Goal: Check status

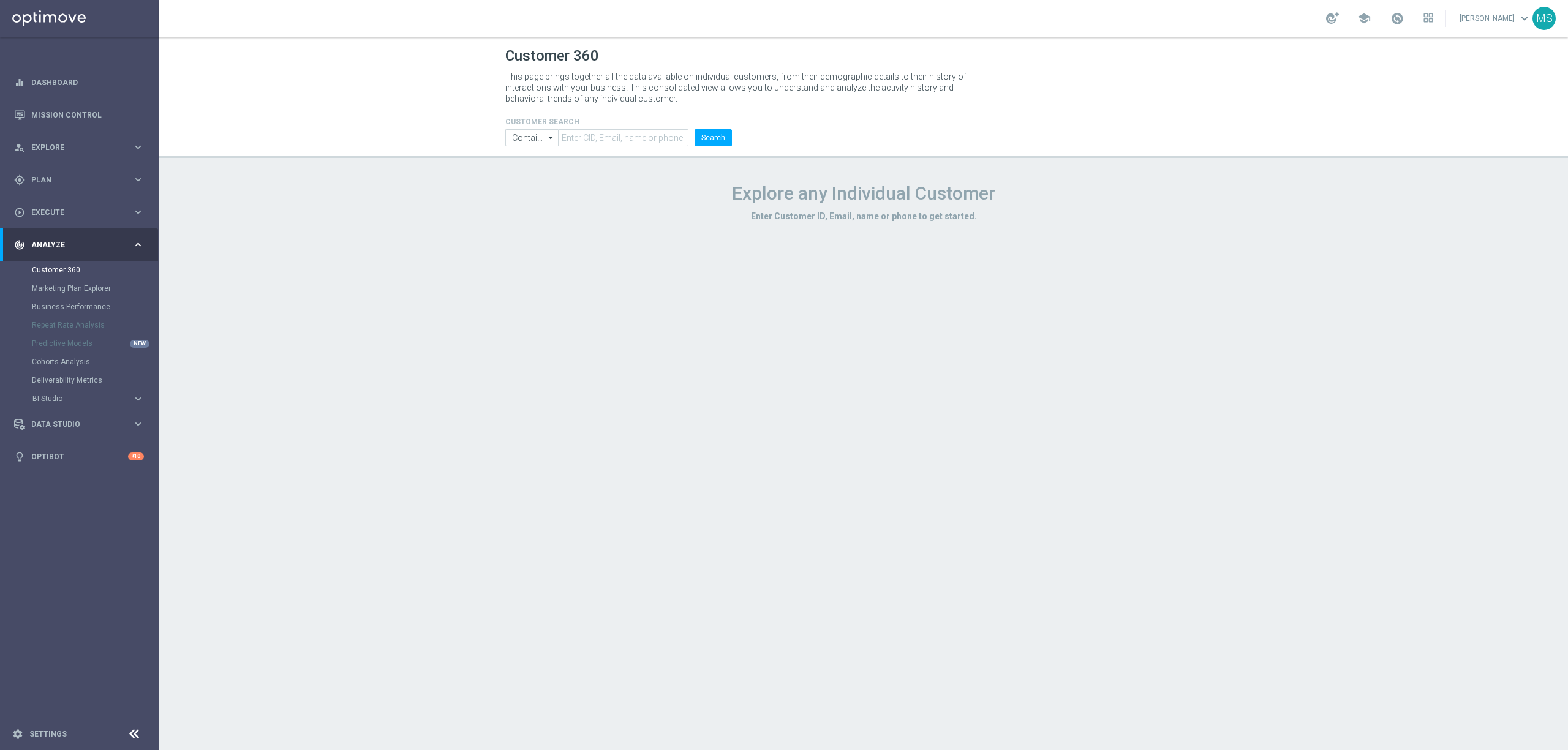
drag, startPoint x: 550, startPoint y: 131, endPoint x: 571, endPoint y: 141, distance: 23.3
click at [550, 131] on icon "arrow_drop_down" at bounding box center [551, 138] width 12 height 16
click at [577, 142] on input "text" at bounding box center [623, 138] width 131 height 17
type input "Contains"
paste input "1234281"
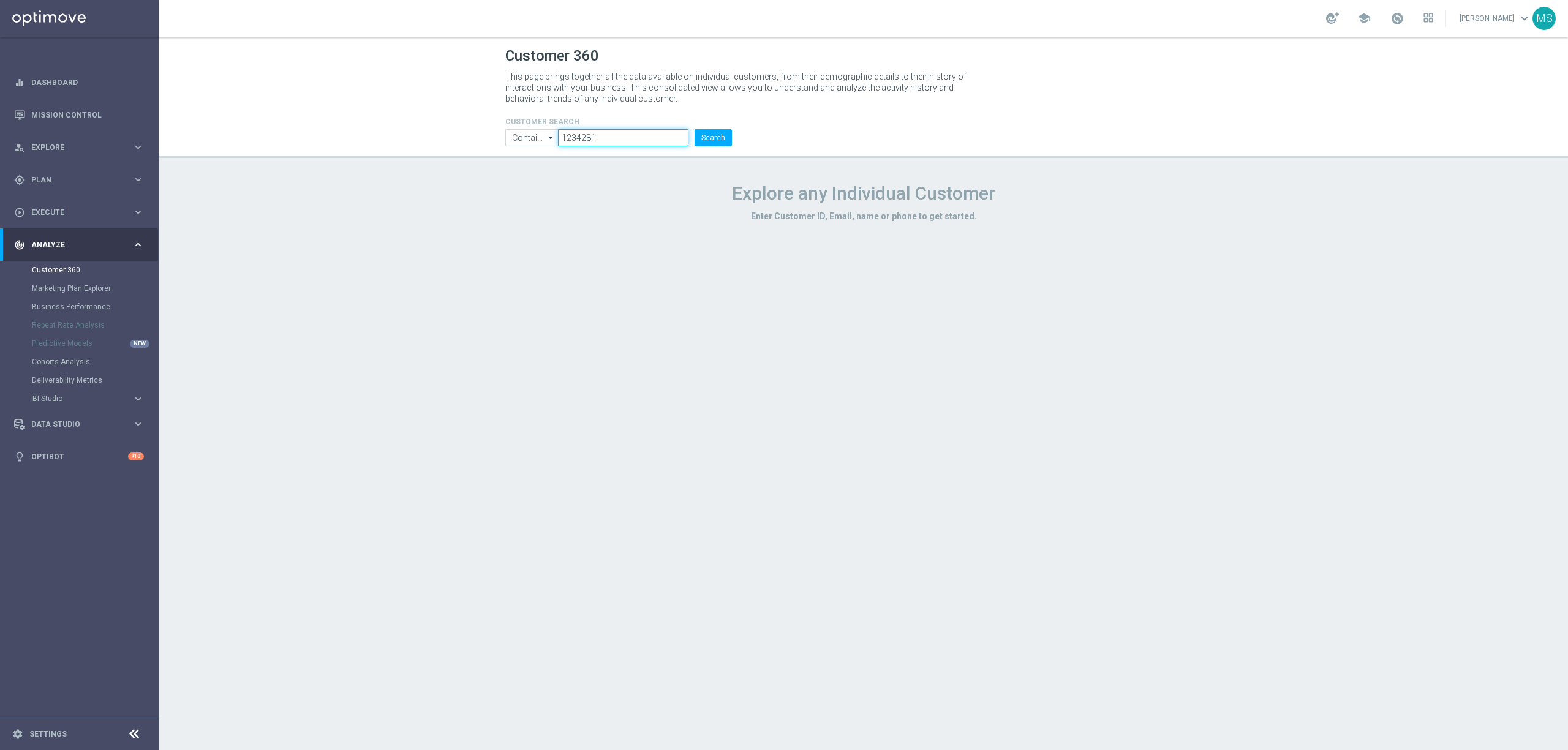
click at [596, 140] on input "1234281" at bounding box center [623, 138] width 131 height 17
paste input "1234281"
type input "12342811234281"
click at [542, 135] on input "Contains" at bounding box center [532, 138] width 53 height 17
click at [542, 170] on div "Equals" at bounding box center [532, 174] width 23 height 11
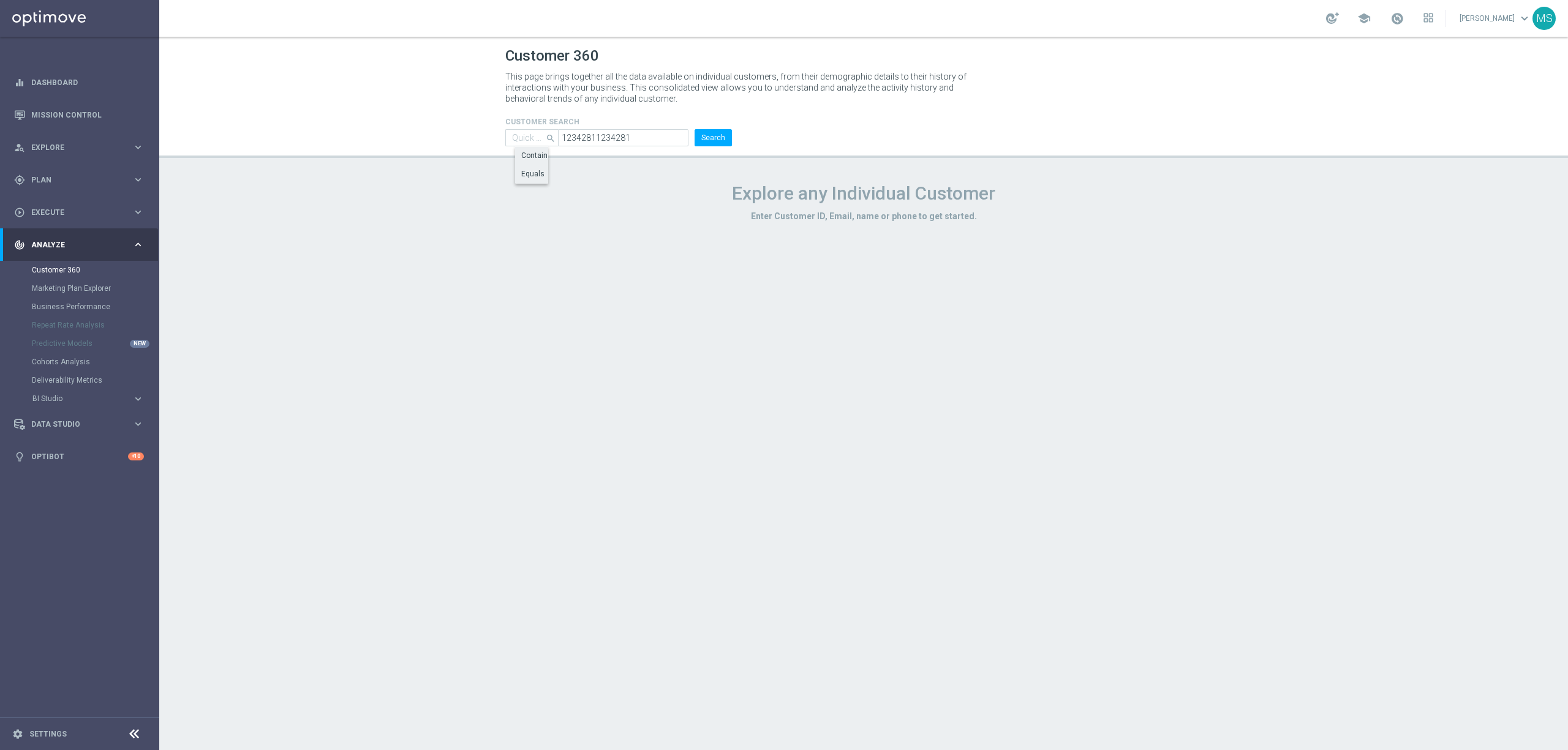
type input "Equals"
click at [654, 140] on input "12342811234281" at bounding box center [623, 138] width 131 height 17
click at [653, 140] on input "12342811234281" at bounding box center [623, 138] width 131 height 17
paste input "text"
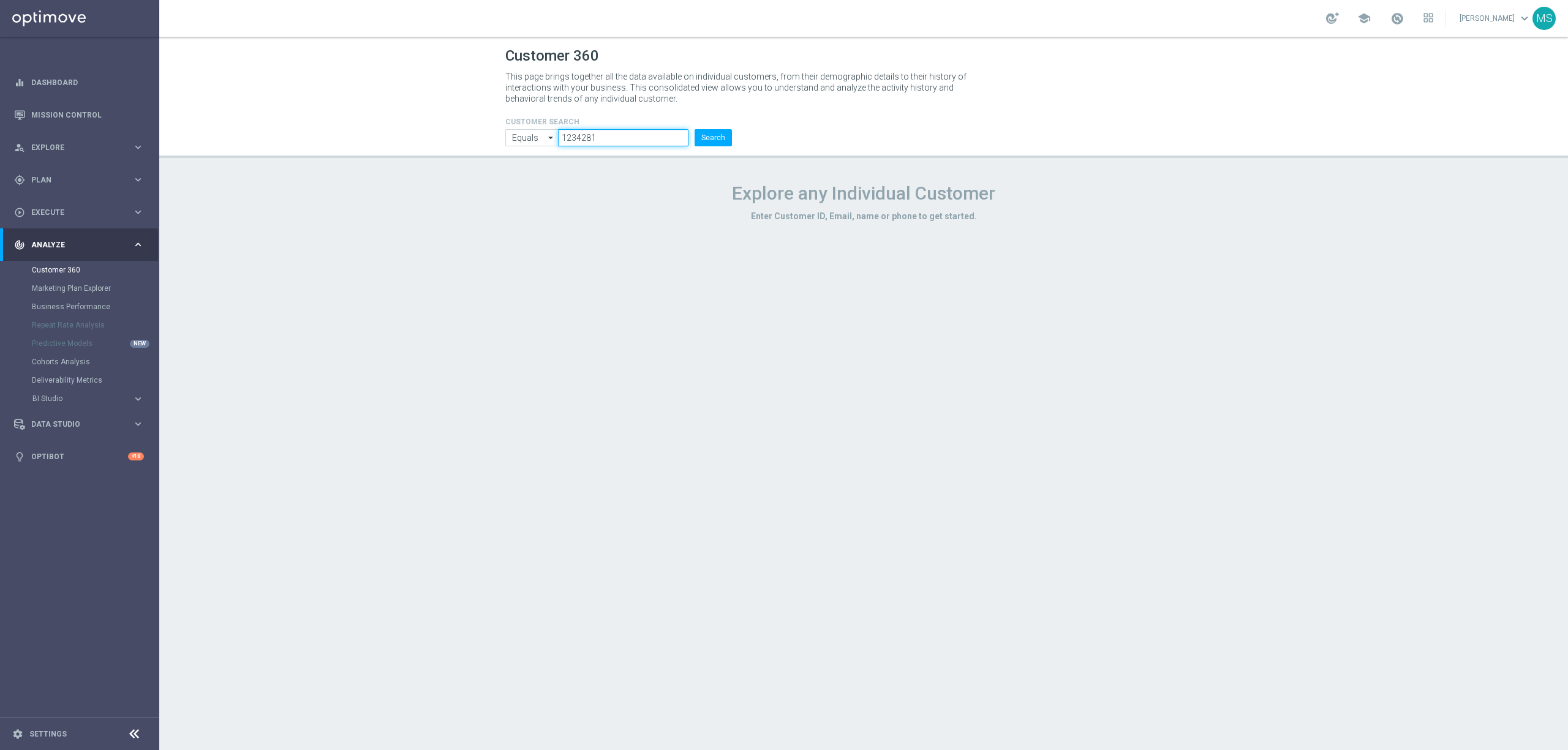
type input "1234281"
click at [740, 140] on div "CUSTOMER SEARCH Equals Equals arrow_drop_down Show Selected 0 of NaN Contains" at bounding box center [864, 126] width 735 height 39
click at [721, 138] on button "Search" at bounding box center [713, 138] width 37 height 17
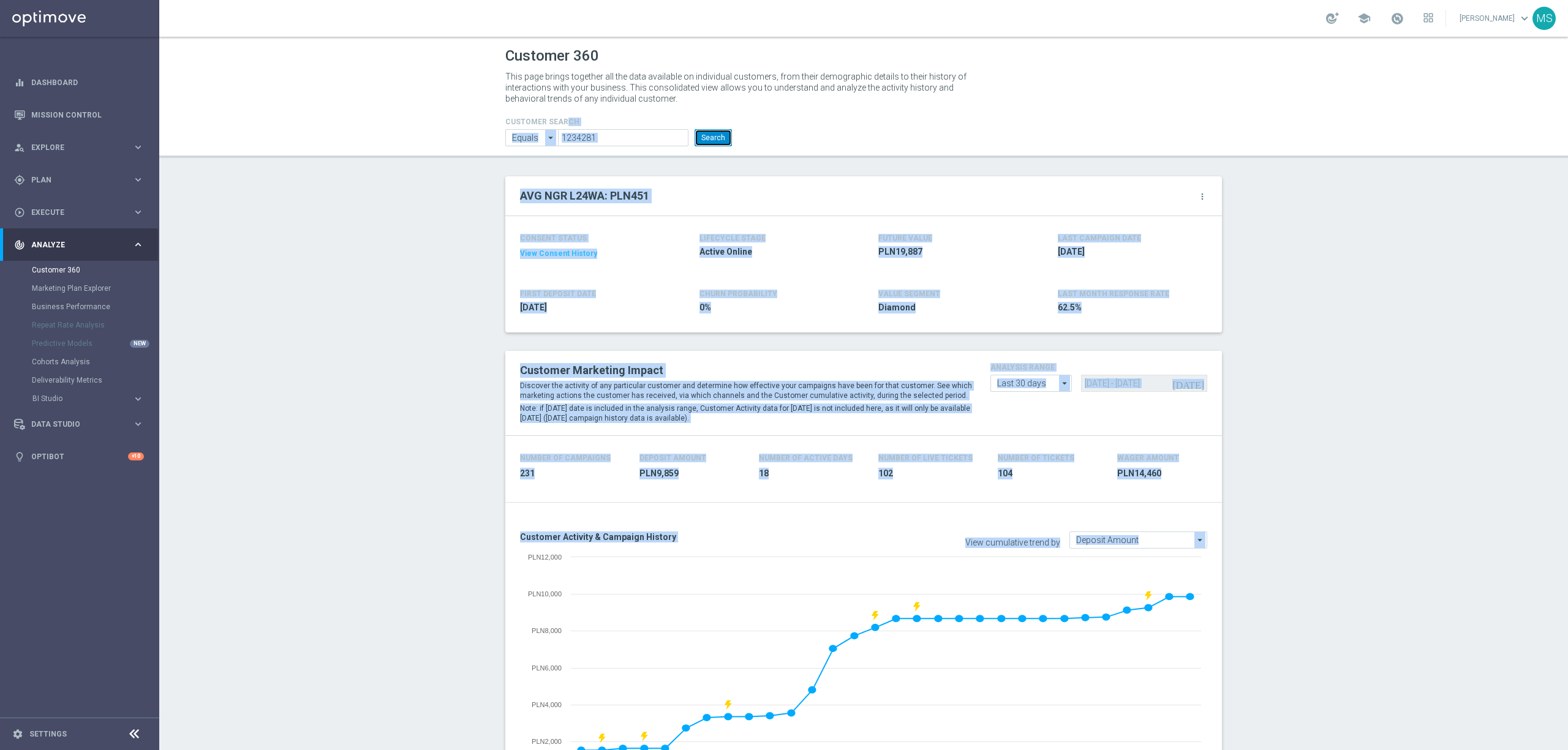
click at [695, 140] on button "Search" at bounding box center [713, 138] width 37 height 17
click at [717, 124] on h4 "CUSTOMER SEARCH" at bounding box center [619, 122] width 226 height 8
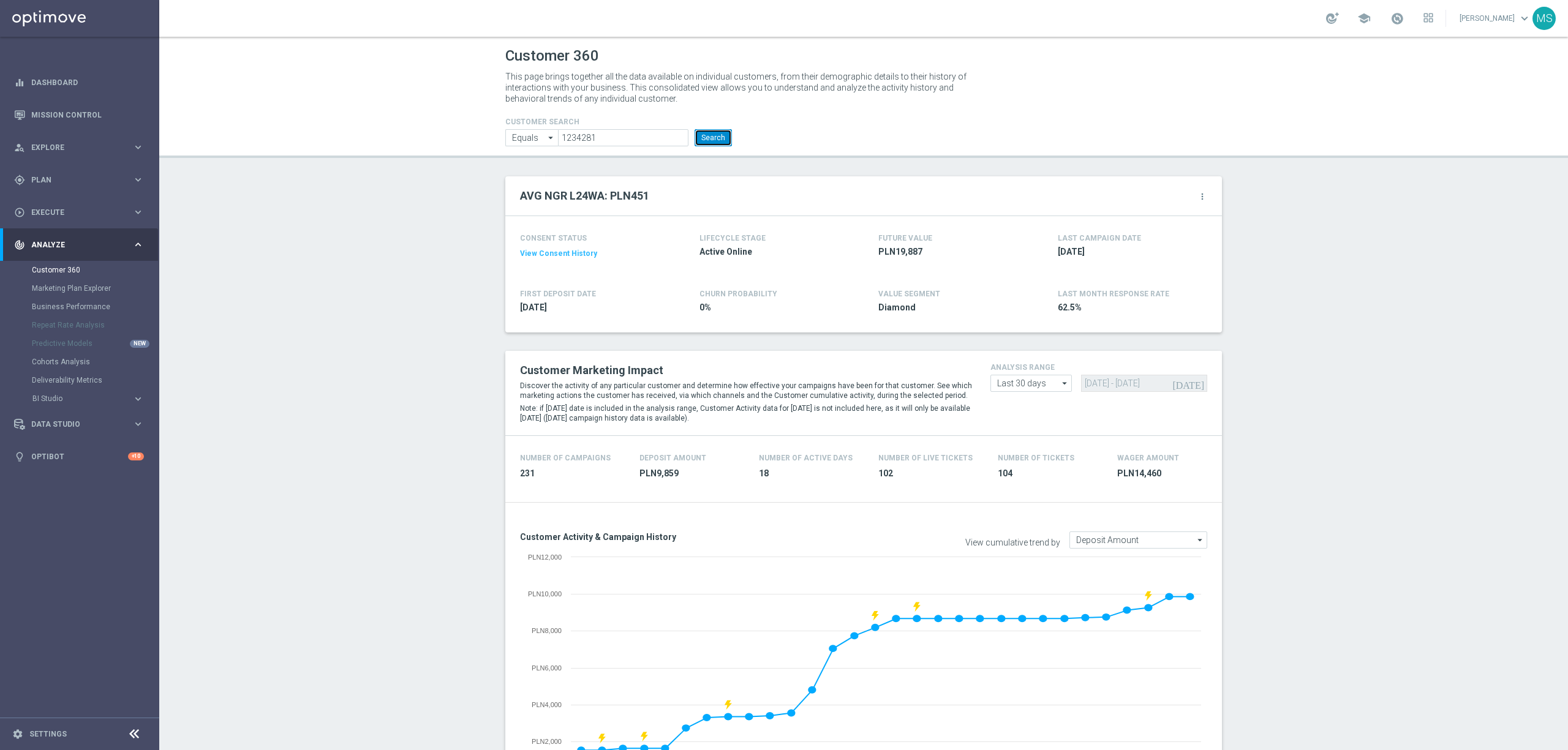
click at [707, 142] on button "Search" at bounding box center [713, 138] width 37 height 17
click at [721, 137] on button "Search" at bounding box center [713, 138] width 37 height 17
click at [506, 231] on div "CONSENT STATUS View Consent History FIRST DEPOSIT DATE [DATE] LIFECYCLE STAGE A…" at bounding box center [864, 274] width 717 height 116
click at [718, 132] on button "Search" at bounding box center [713, 138] width 37 height 17
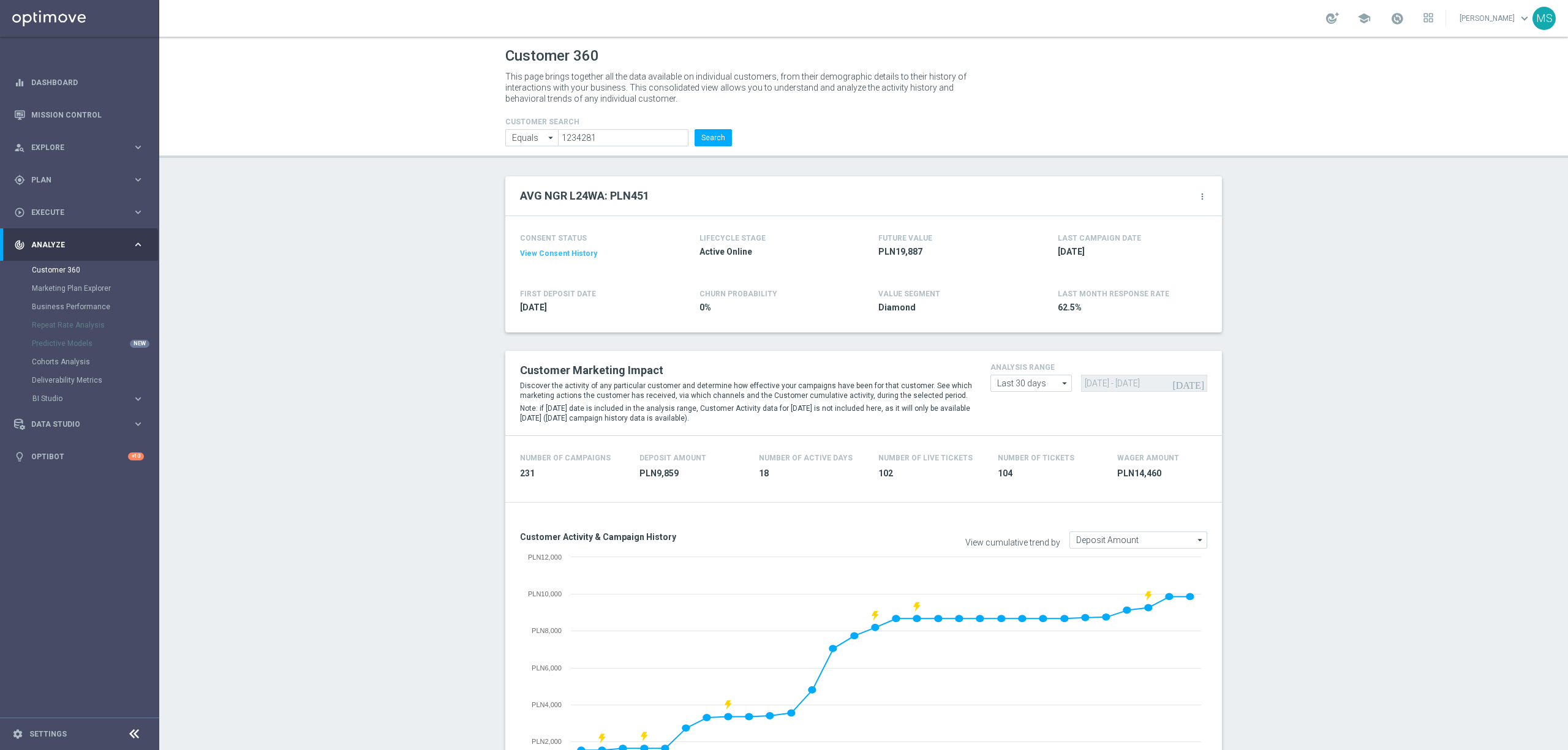
click at [704, 128] on form "CUSTOMER SEARCH Equals Equals arrow_drop_down Show Selected 0 of NaN Contains" at bounding box center [619, 132] width 226 height 29
click at [703, 130] on button "Search" at bounding box center [713, 138] width 37 height 17
click at [717, 135] on button "Search" at bounding box center [713, 138] width 37 height 17
click at [695, 148] on header "Customer 360 This page brings together all the data available on individual cus…" at bounding box center [864, 97] width 1409 height 122
click at [699, 138] on button "Search" at bounding box center [713, 138] width 37 height 17
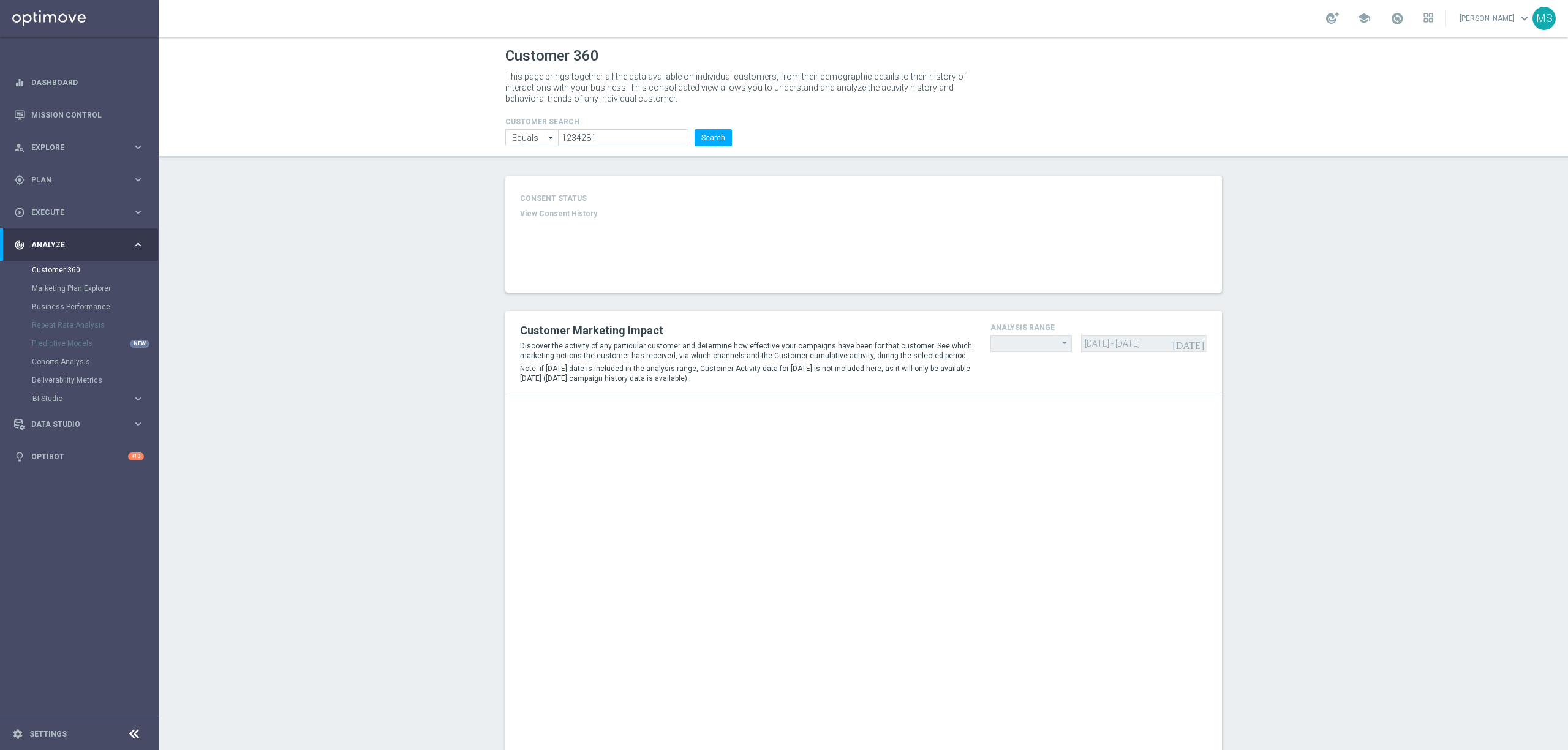
type input "Last 30 days"
type input "Deposit Amount"
type input "Last 30 days"
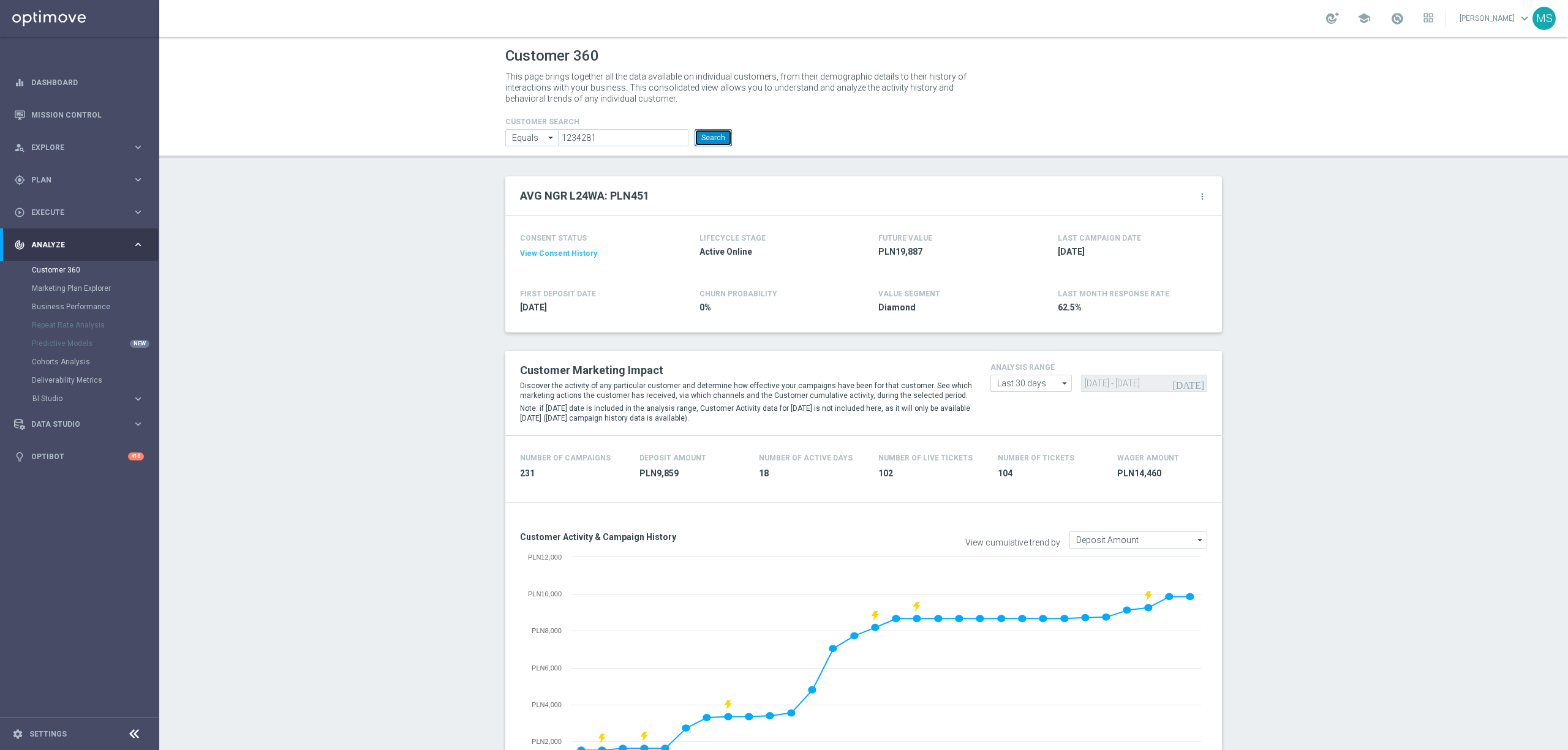
click at [699, 137] on button "Search" at bounding box center [713, 138] width 37 height 17
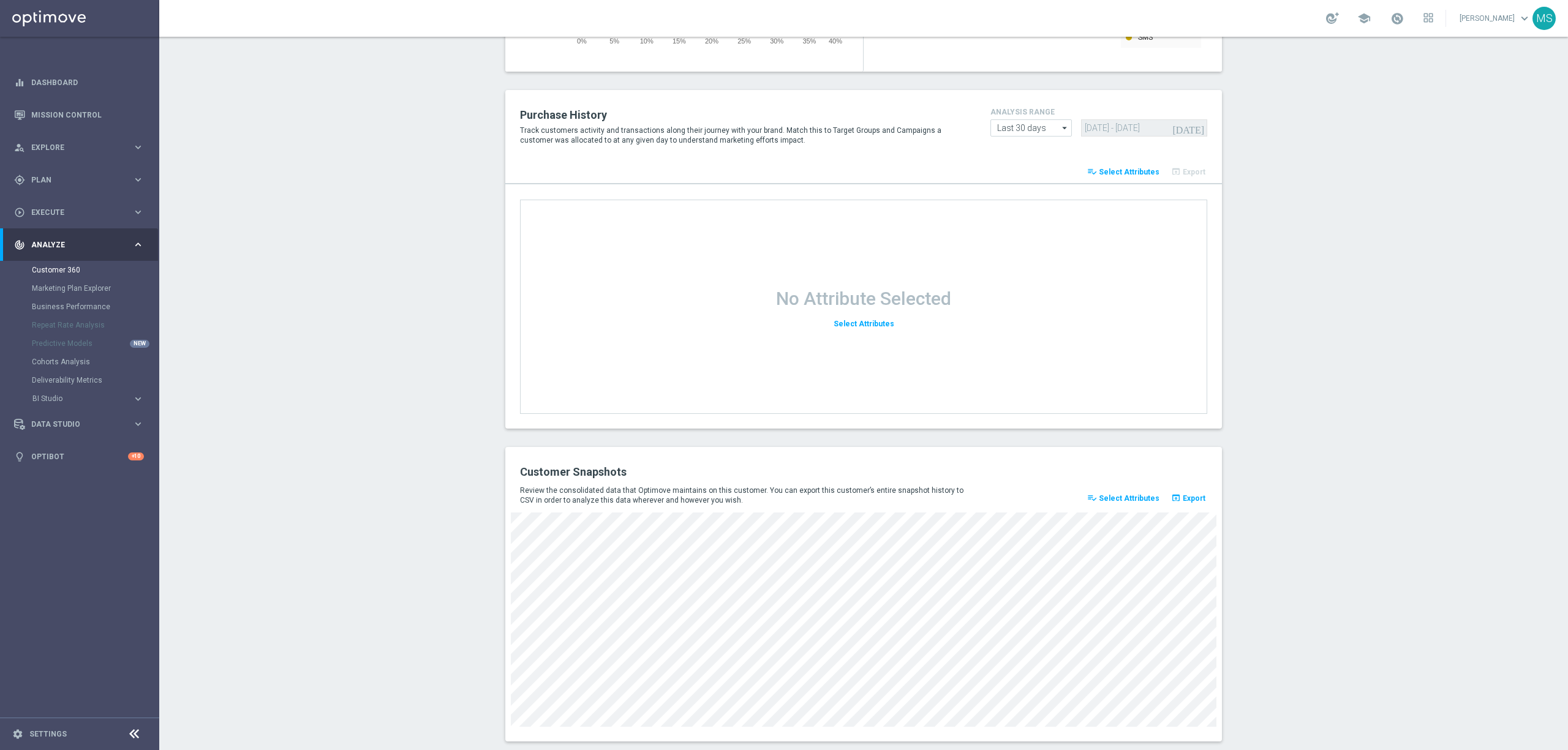
scroll to position [1377, 0]
